Goal: Complete application form

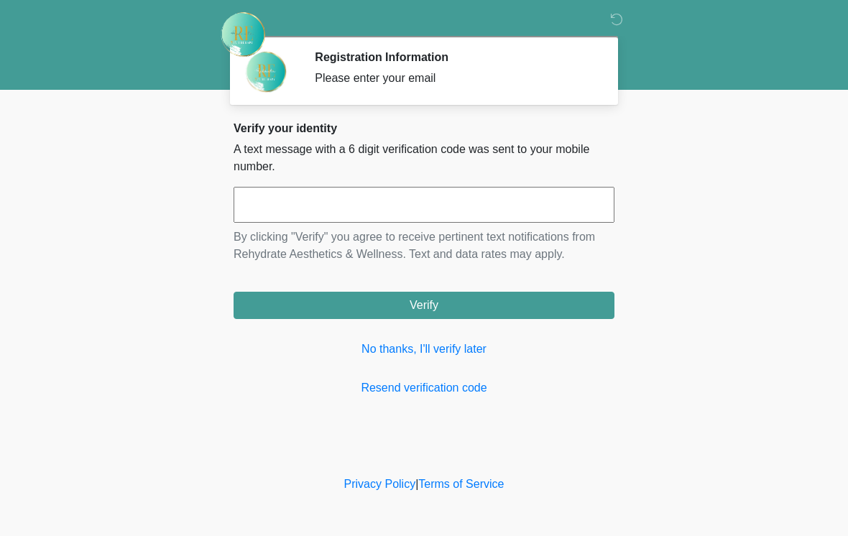
click at [434, 203] on input "text" at bounding box center [423, 205] width 381 height 36
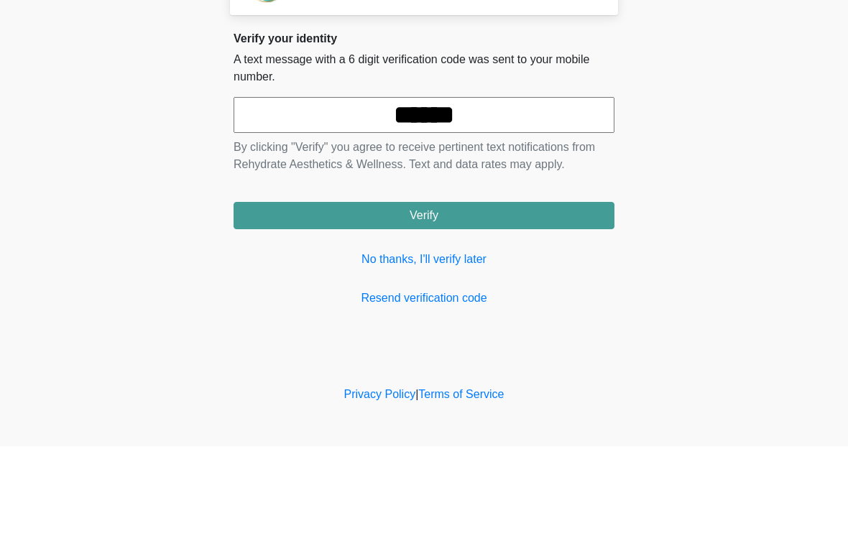
type input "******"
click at [488, 292] on button "Verify" at bounding box center [423, 305] width 381 height 27
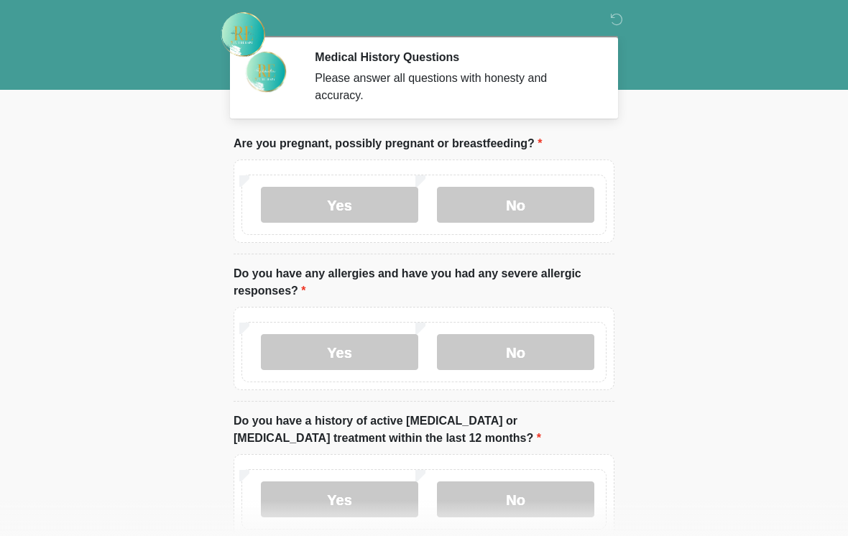
click at [549, 201] on label "No" at bounding box center [515, 205] width 157 height 36
click at [549, 351] on label "No" at bounding box center [515, 352] width 157 height 36
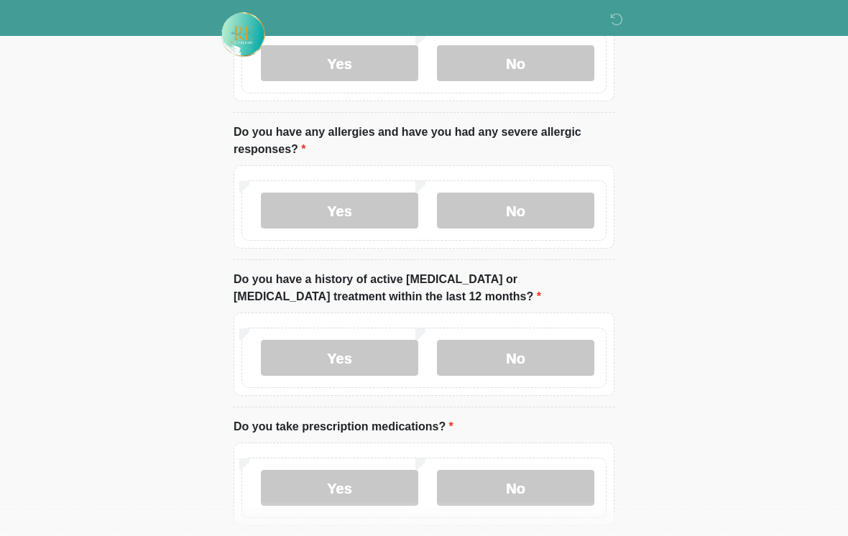
scroll to position [143, 0]
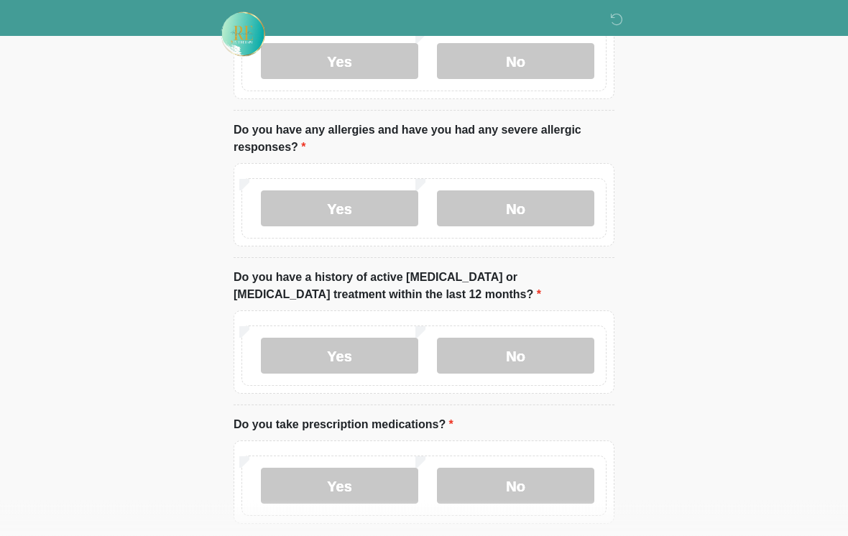
click at [528, 351] on label "No" at bounding box center [515, 356] width 157 height 36
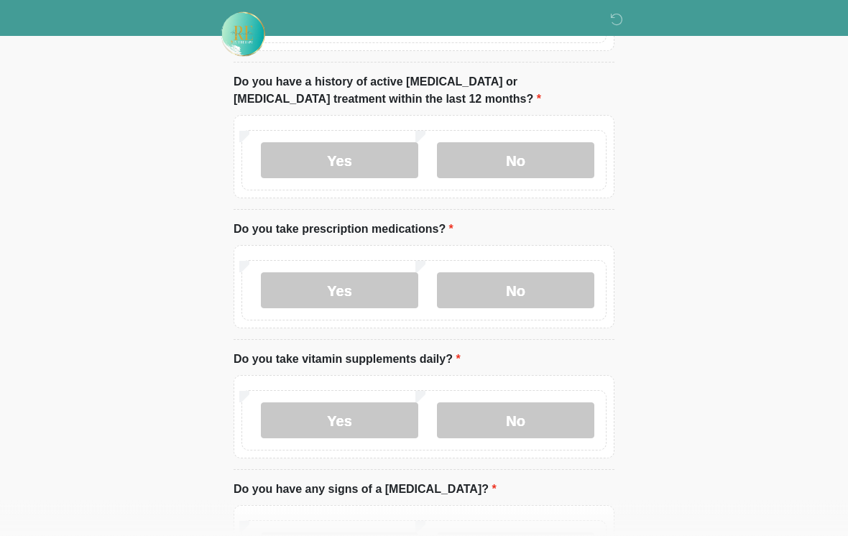
scroll to position [339, 0]
click at [536, 411] on label "No" at bounding box center [515, 420] width 157 height 36
click at [554, 282] on label "No" at bounding box center [515, 290] width 157 height 36
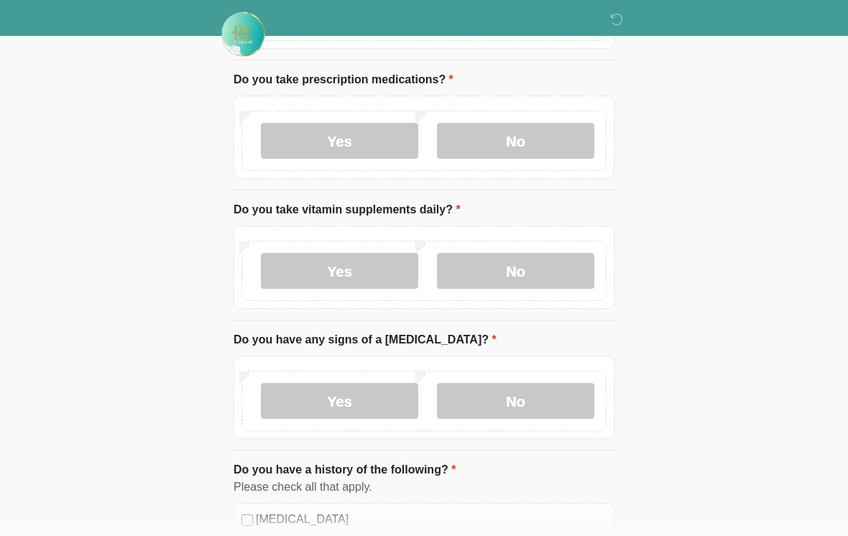
scroll to position [506, 0]
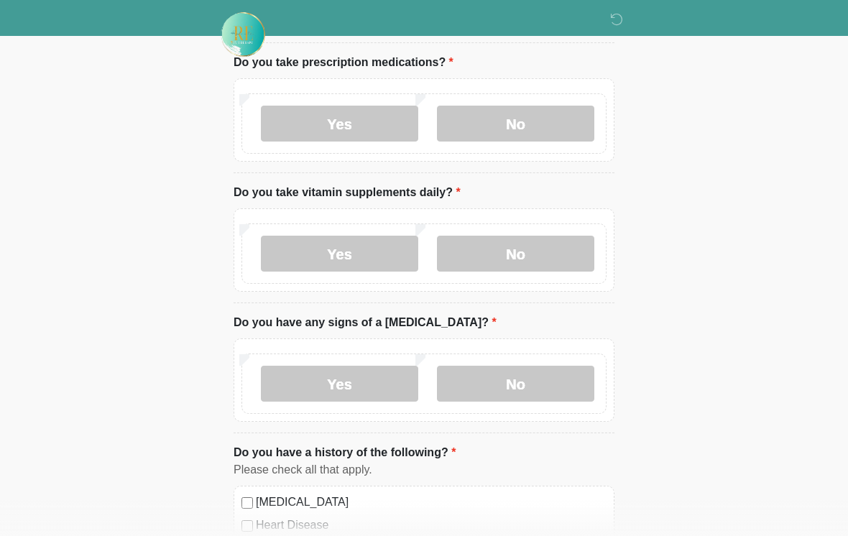
click at [561, 374] on label "No" at bounding box center [515, 384] width 157 height 36
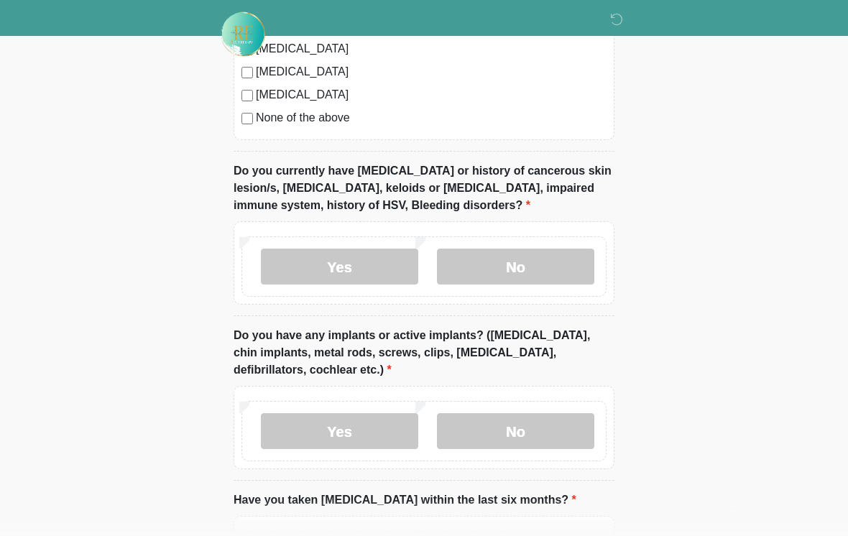
scroll to position [1144, 0]
click at [570, 259] on label "No" at bounding box center [515, 266] width 157 height 36
click at [554, 430] on label "No" at bounding box center [515, 430] width 157 height 36
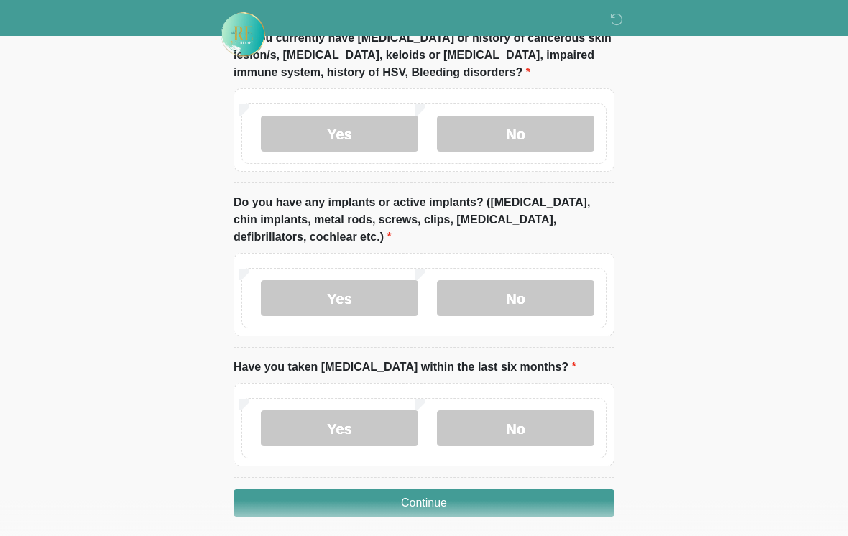
scroll to position [1308, 0]
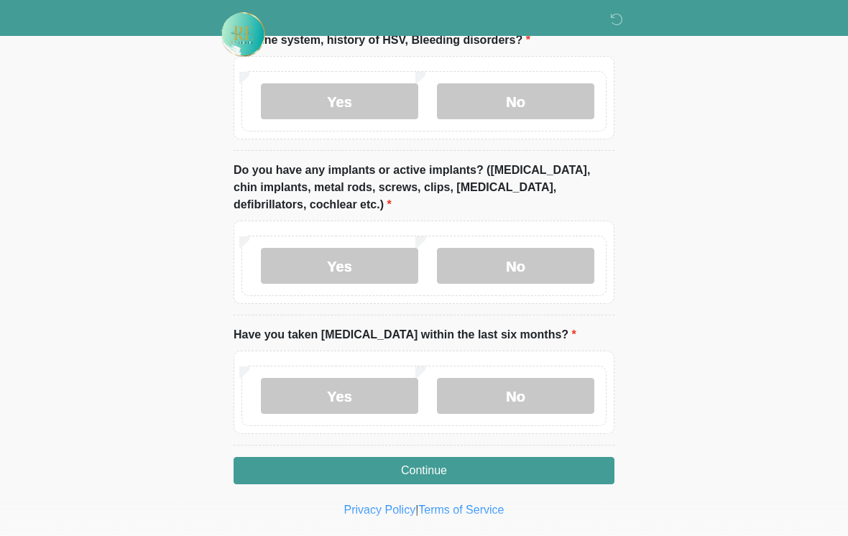
click at [541, 403] on label "No" at bounding box center [515, 396] width 157 height 36
click at [517, 470] on button "Continue" at bounding box center [423, 470] width 381 height 27
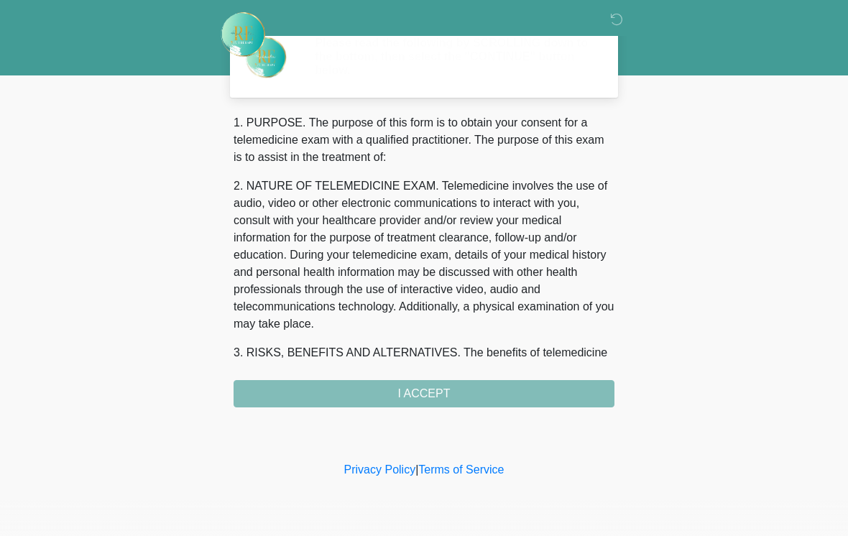
scroll to position [0, 0]
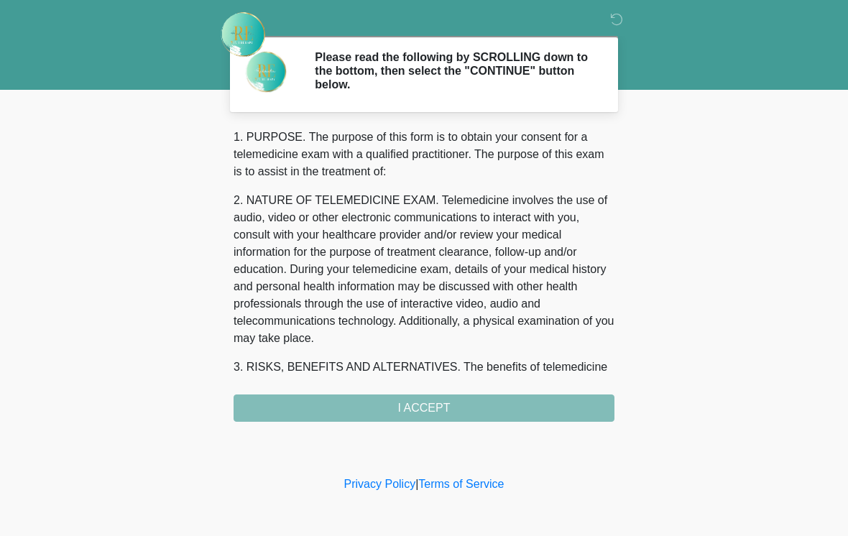
click at [529, 402] on div "1. PURPOSE. The purpose of this form is to obtain your consent for a telemedici…" at bounding box center [423, 275] width 381 height 293
click at [428, 402] on div "1. PURPOSE. The purpose of this form is to obtain your consent for a telemedici…" at bounding box center [423, 275] width 381 height 293
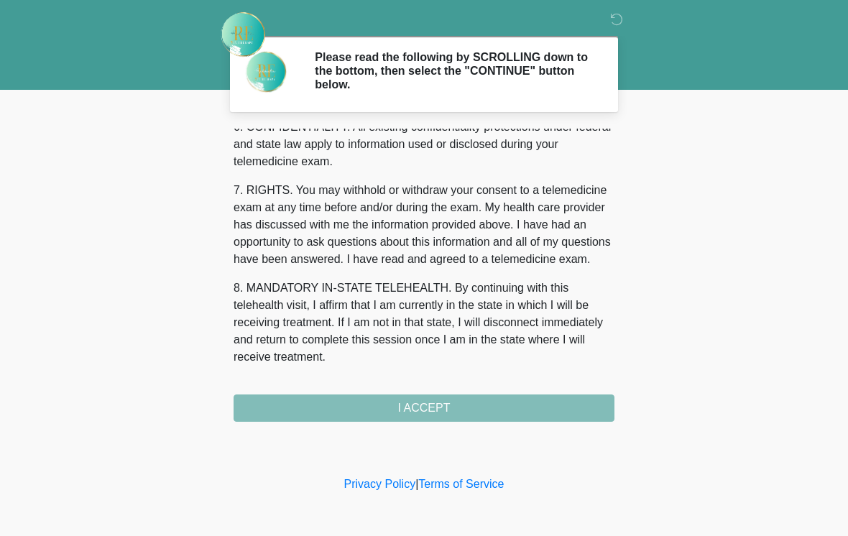
scroll to position [602, 0]
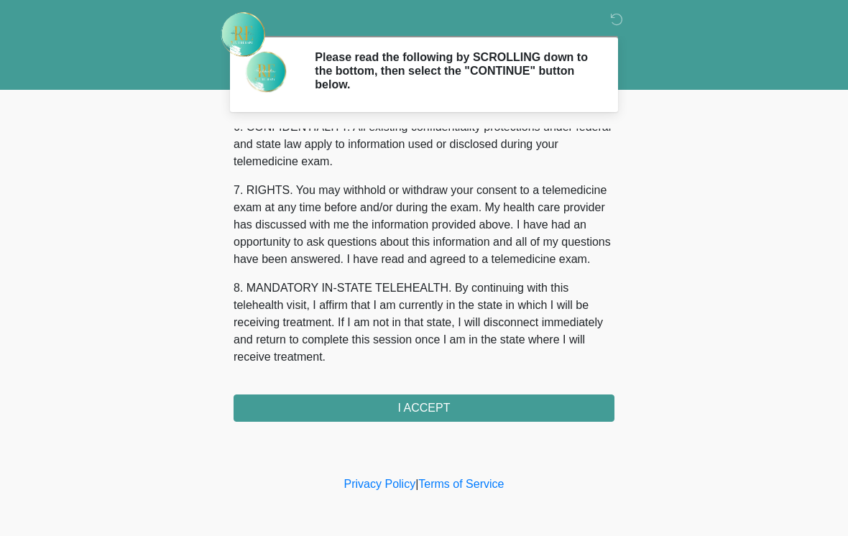
click at [429, 408] on button "I ACCEPT" at bounding box center [423, 407] width 381 height 27
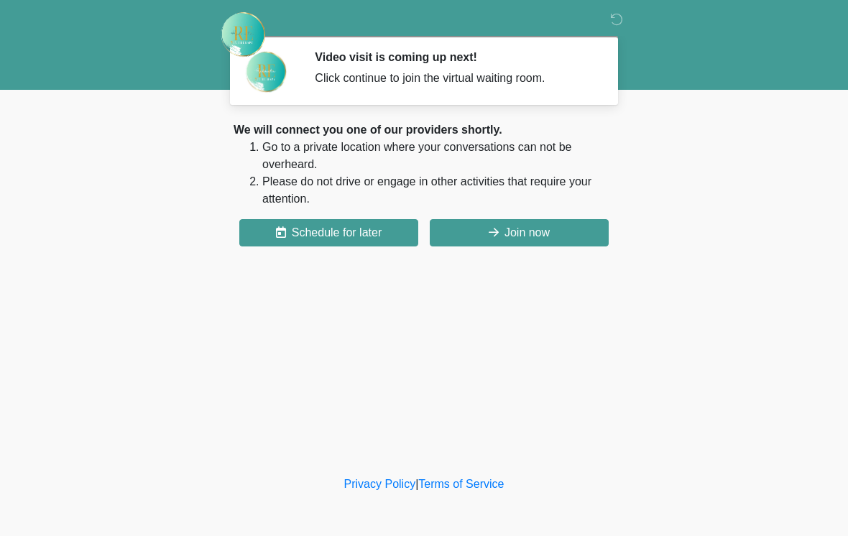
click at [548, 236] on button "Join now" at bounding box center [519, 232] width 179 height 27
